Goal: Navigation & Orientation: Go to known website

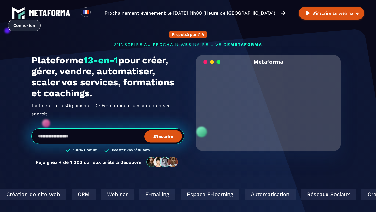
click at [22, 26] on link "Connexion" at bounding box center [24, 26] width 33 height 12
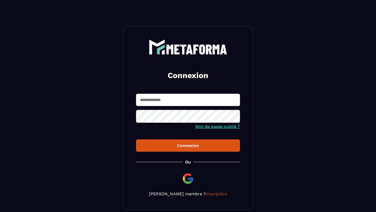
type input "**********"
click at [192, 146] on div "Connexion" at bounding box center [187, 145] width 95 height 5
